Goal: Transaction & Acquisition: Download file/media

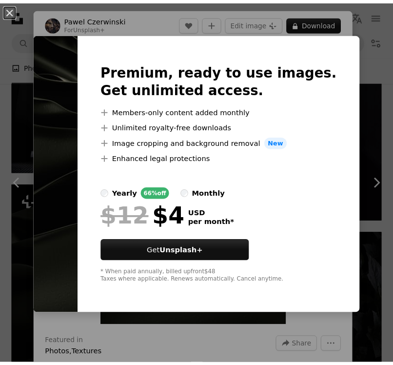
scroll to position [862, 0]
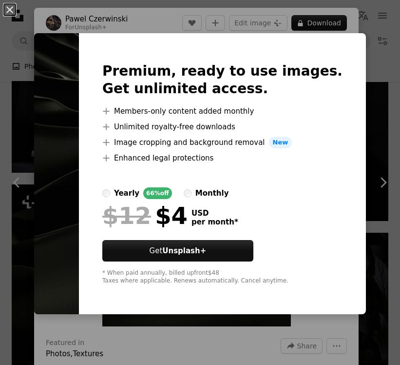
click at [18, 247] on div "An X shape Premium, ready to use images. Get unlimited access. A plus sign Memb…" at bounding box center [200, 182] width 400 height 365
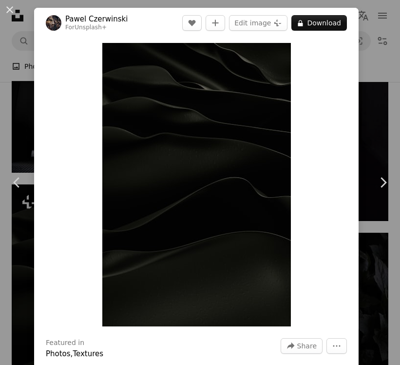
click at [360, 53] on div "An X shape Chevron left Chevron right [PERSON_NAME] For Unsplash+ A heart A plu…" at bounding box center [200, 182] width 400 height 365
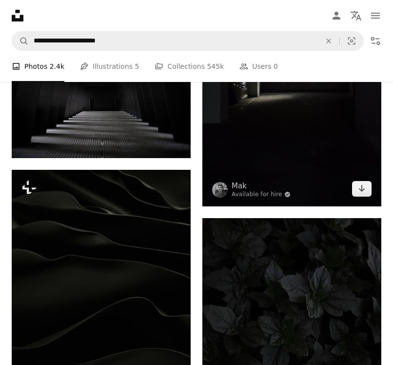
click at [254, 170] on img at bounding box center [291, 72] width 179 height 269
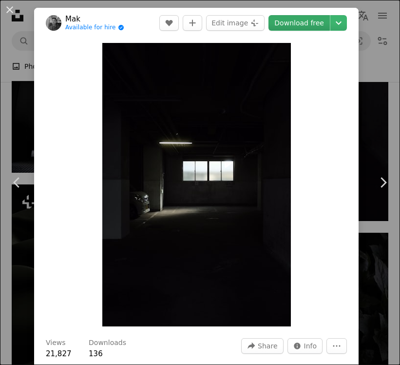
click at [301, 23] on link "Download free" at bounding box center [299, 23] width 61 height 16
click at [309, 23] on link "Download free" at bounding box center [299, 23] width 61 height 16
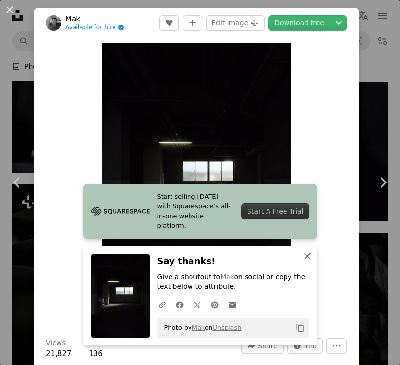
click at [304, 256] on icon "button" at bounding box center [307, 256] width 7 height 7
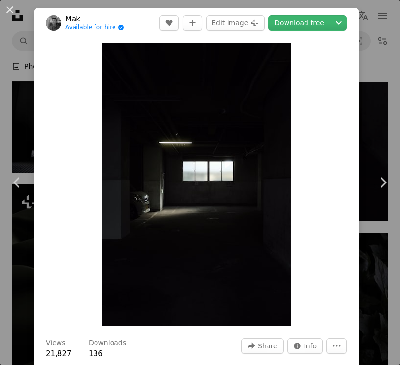
click at [377, 78] on div "An X shape Chevron left Chevron right Mak Available for hire A checkmark inside…" at bounding box center [200, 182] width 400 height 365
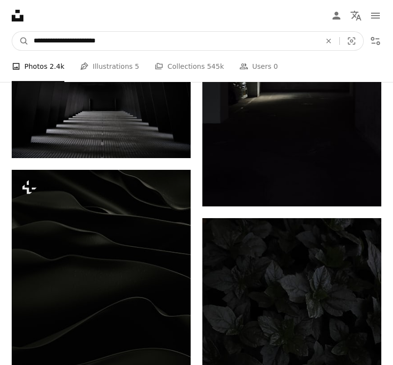
click at [163, 35] on input "**********" at bounding box center [173, 41] width 289 height 19
type input "*"
type input "******"
click at [12, 32] on button "A magnifying glass" at bounding box center [20, 41] width 17 height 19
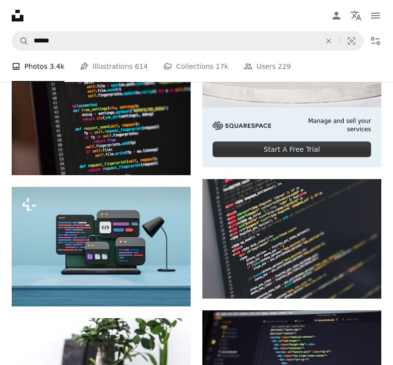
scroll to position [344, 0]
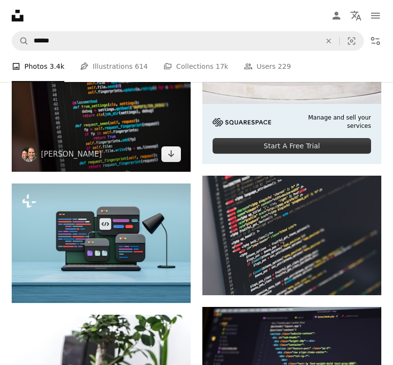
click at [39, 144] on img at bounding box center [101, 111] width 179 height 119
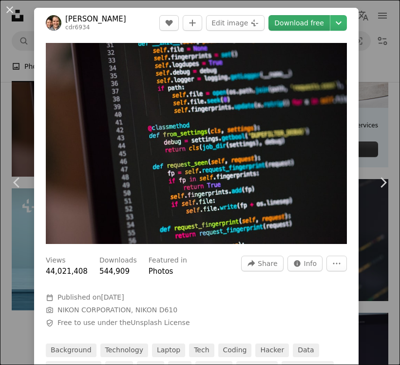
click at [302, 26] on link "Download free" at bounding box center [299, 23] width 61 height 16
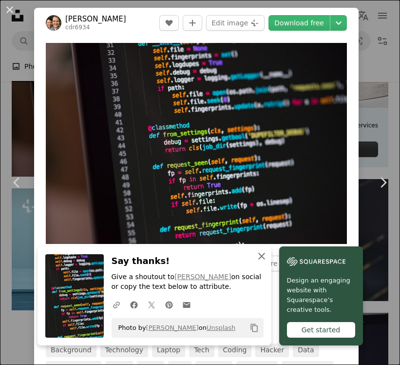
click at [258, 256] on icon "button" at bounding box center [261, 256] width 7 height 7
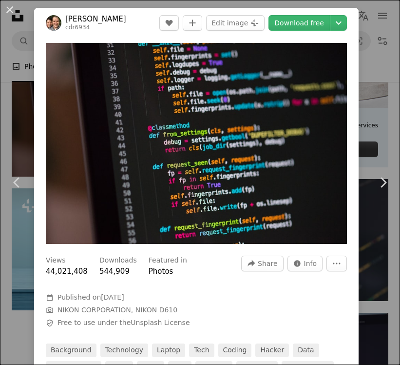
click at [371, 78] on div "An X shape Chevron left Chevron right [PERSON_NAME] cdr6934 A heart A plus sign…" at bounding box center [200, 182] width 400 height 365
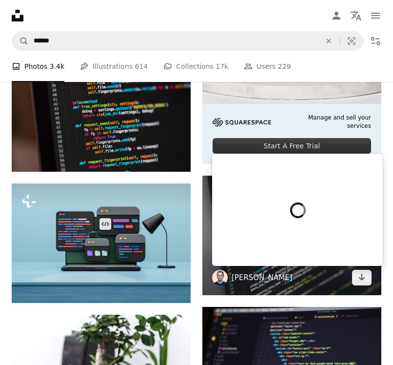
click at [260, 281] on link "[PERSON_NAME]" at bounding box center [262, 278] width 61 height 10
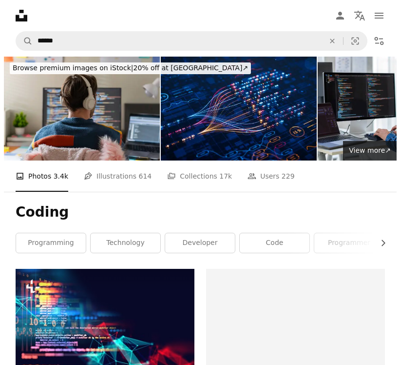
scroll to position [344, 0]
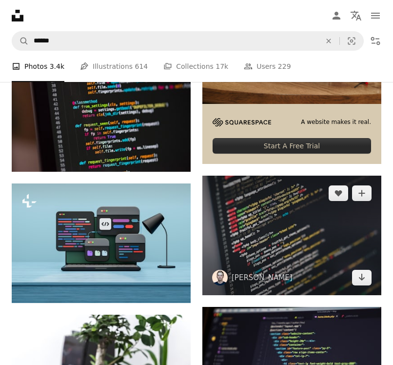
click at [327, 229] on img at bounding box center [291, 235] width 179 height 119
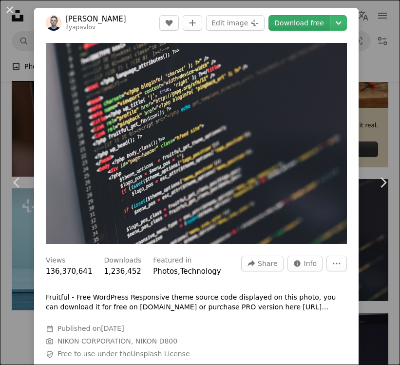
click at [305, 26] on link "Download free" at bounding box center [299, 23] width 61 height 16
